Goal: Find contact information: Find contact information

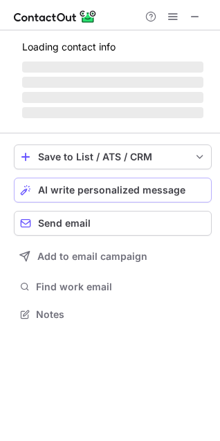
scroll to position [323, 220]
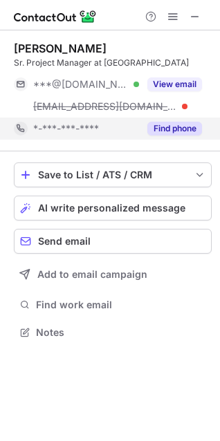
click at [165, 132] on button "Find phone" at bounding box center [174, 129] width 55 height 14
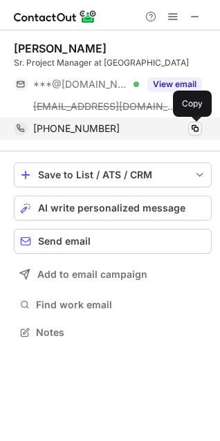
click at [193, 128] on span at bounding box center [194, 128] width 11 height 11
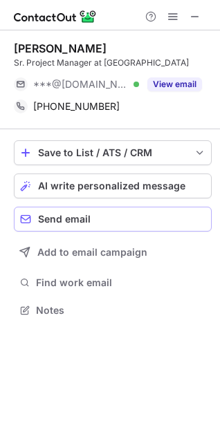
scroll to position [301, 220]
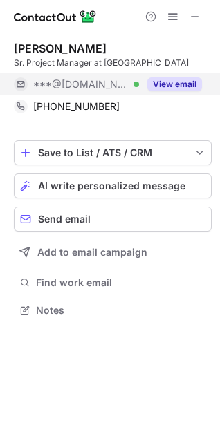
click at [166, 88] on button "View email" at bounding box center [174, 84] width 55 height 14
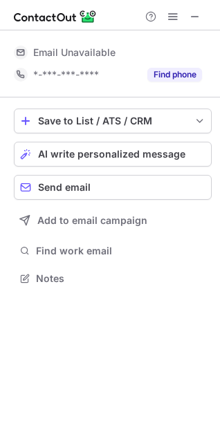
scroll to position [389, 220]
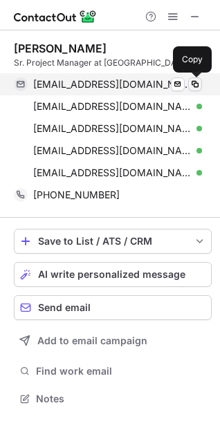
click at [192, 84] on span at bounding box center [194, 84] width 11 height 11
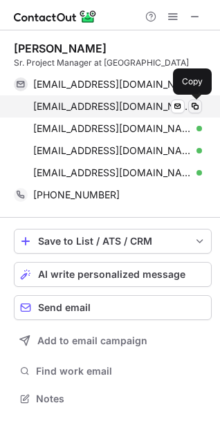
click at [195, 107] on span at bounding box center [194, 106] width 11 height 11
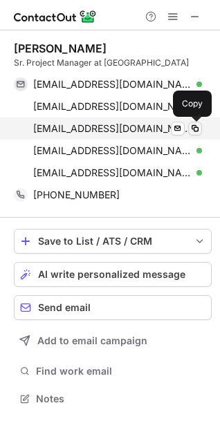
click at [192, 129] on span at bounding box center [194, 128] width 11 height 11
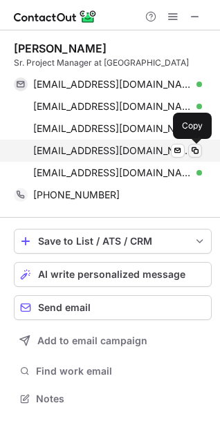
click at [195, 147] on span at bounding box center [194, 150] width 11 height 11
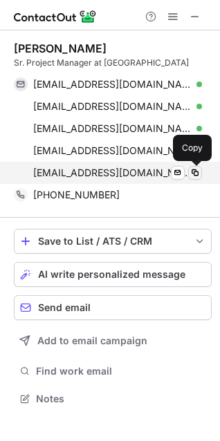
click at [196, 173] on span at bounding box center [194, 172] width 11 height 11
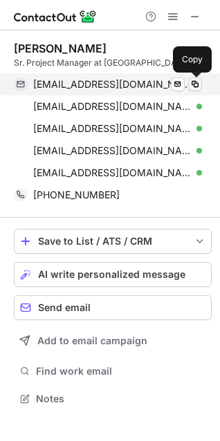
click at [196, 82] on span at bounding box center [194, 84] width 11 height 11
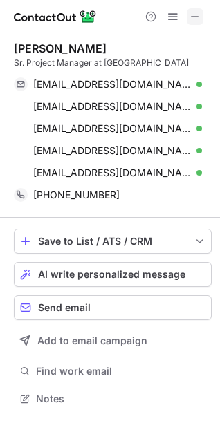
click at [198, 15] on span at bounding box center [194, 16] width 11 height 11
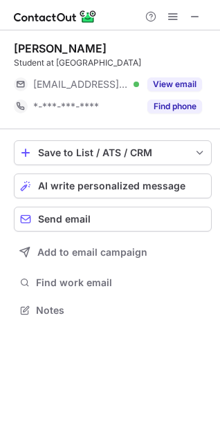
scroll to position [301, 220]
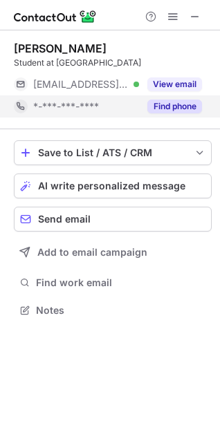
click at [169, 106] on button "Find phone" at bounding box center [174, 106] width 55 height 14
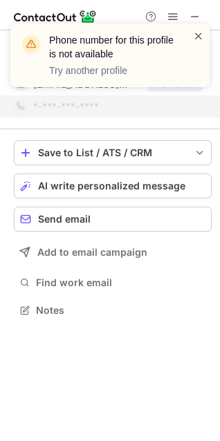
click at [199, 37] on span at bounding box center [198, 36] width 11 height 14
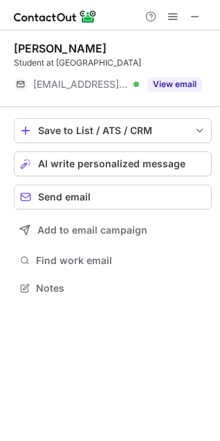
scroll to position [278, 220]
click at [172, 81] on button "View email" at bounding box center [174, 84] width 55 height 14
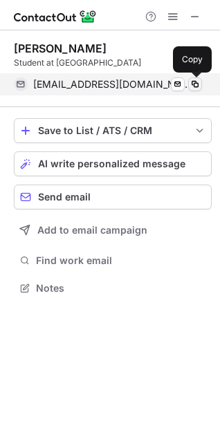
click at [193, 86] on span at bounding box center [194, 84] width 11 height 11
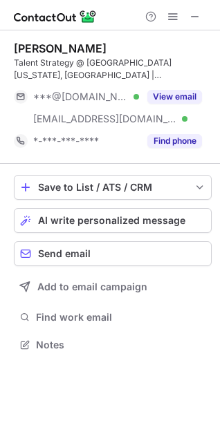
scroll to position [335, 220]
